Goal: Task Accomplishment & Management: Manage account settings

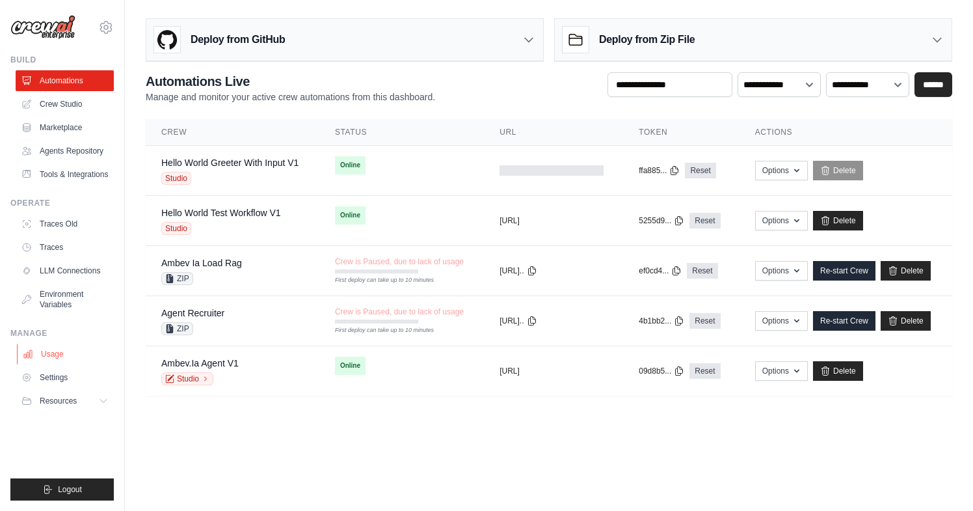
click at [50, 354] on link "Usage" at bounding box center [66, 354] width 98 height 21
click at [50, 381] on link "Settings" at bounding box center [66, 377] width 98 height 21
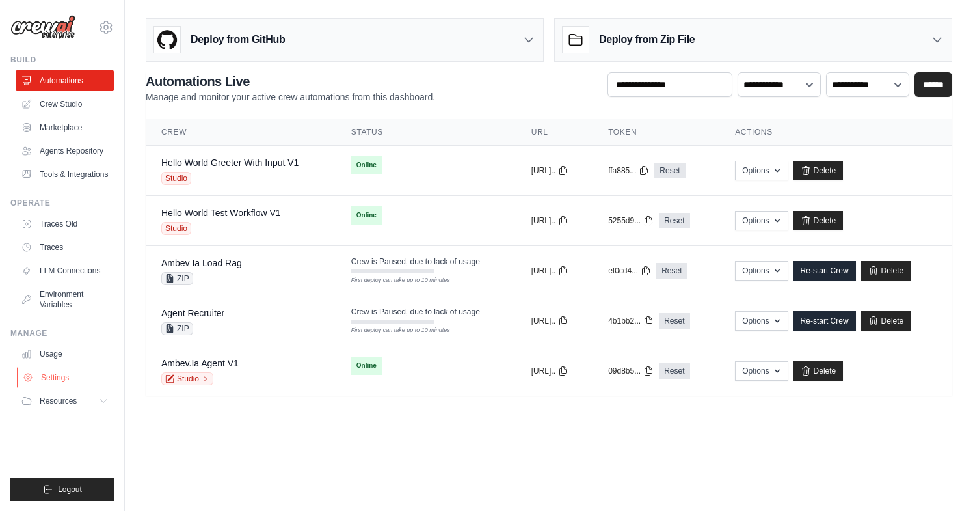
click at [60, 374] on link "Settings" at bounding box center [66, 377] width 98 height 21
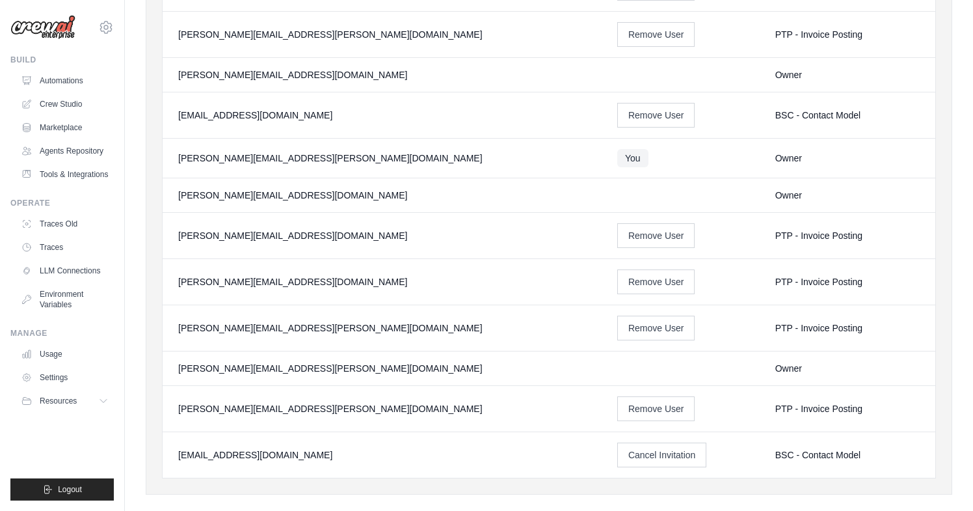
scroll to position [323, 0]
